Goal: Task Accomplishment & Management: Manage account settings

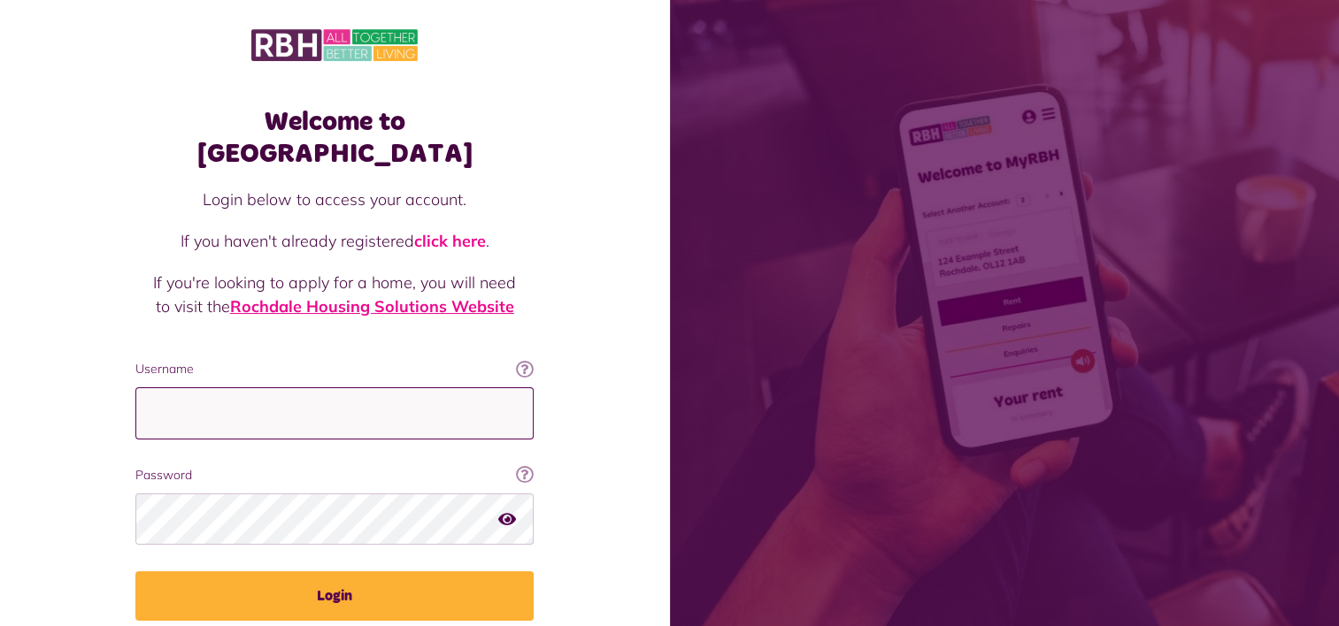
type input "**********"
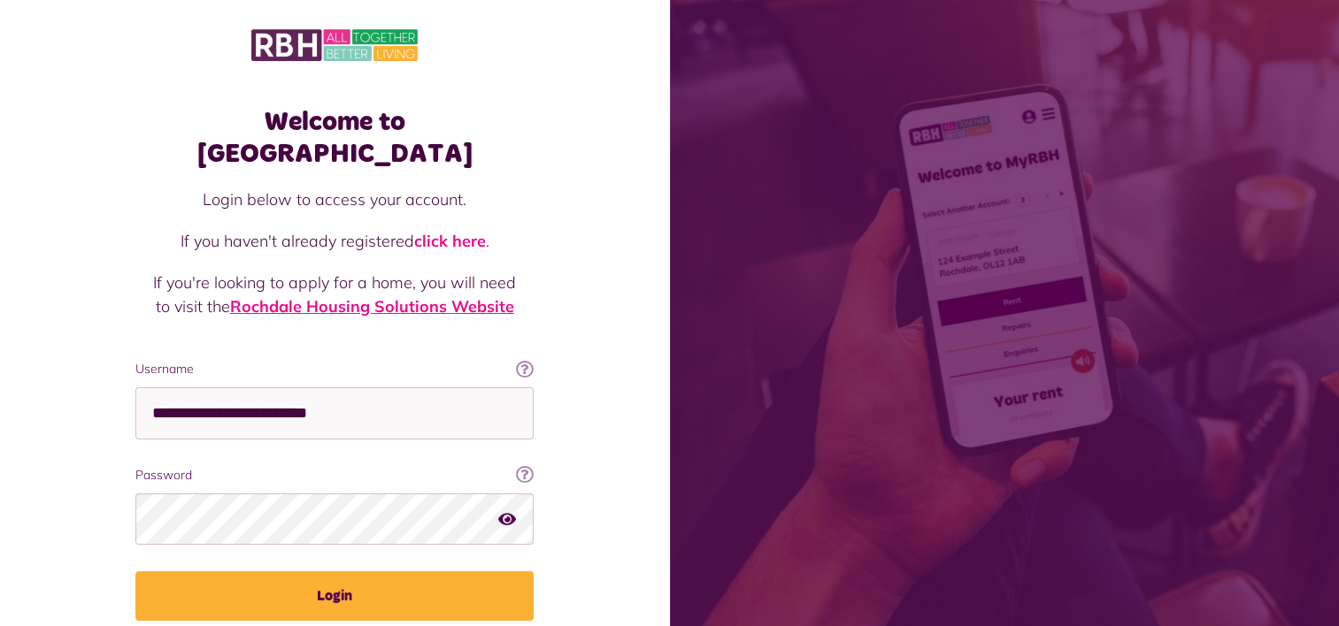
click at [340, 296] on link "Rochdale Housing Solutions Website" at bounding box center [372, 306] width 284 height 20
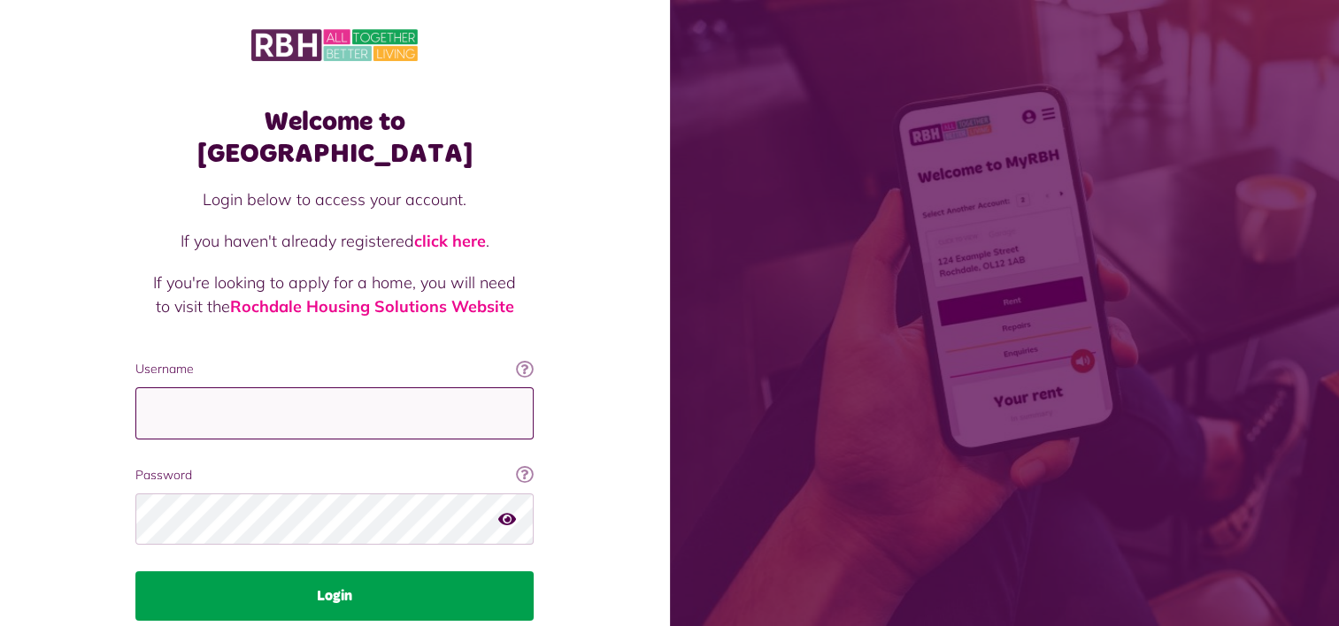
type input "**********"
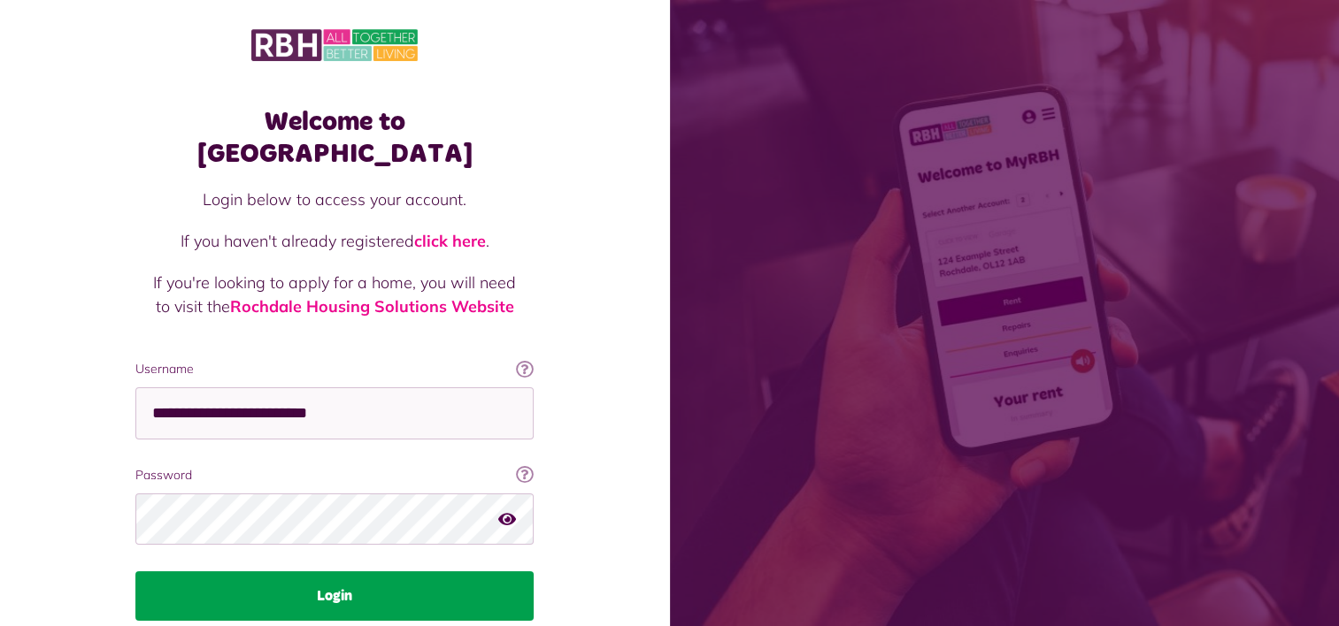
click at [417, 572] on button "Login" at bounding box center [334, 597] width 398 height 50
